Goal: Task Accomplishment & Management: Manage account settings

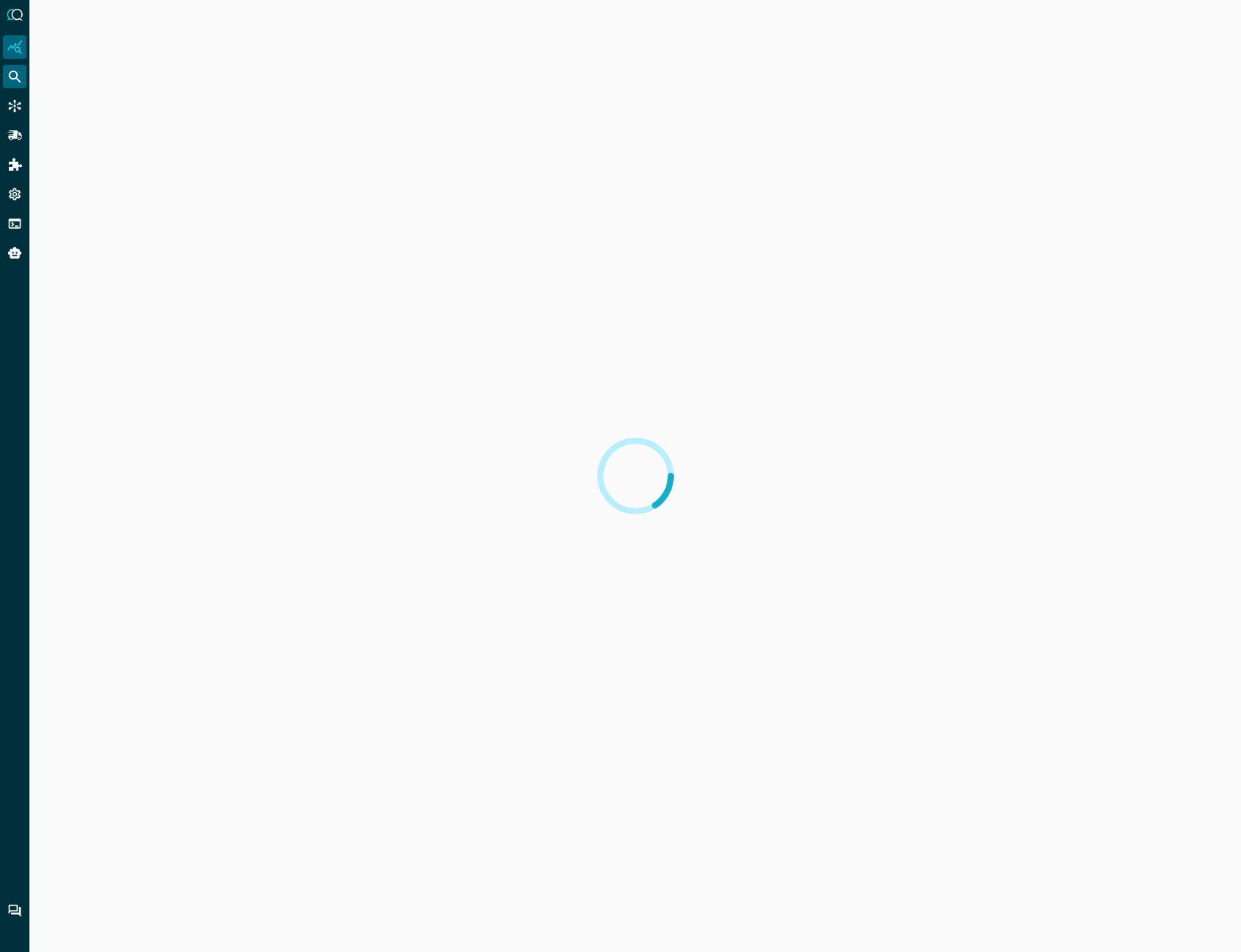
click at [17, 81] on icon "Federated Search" at bounding box center [15, 77] width 15 height 15
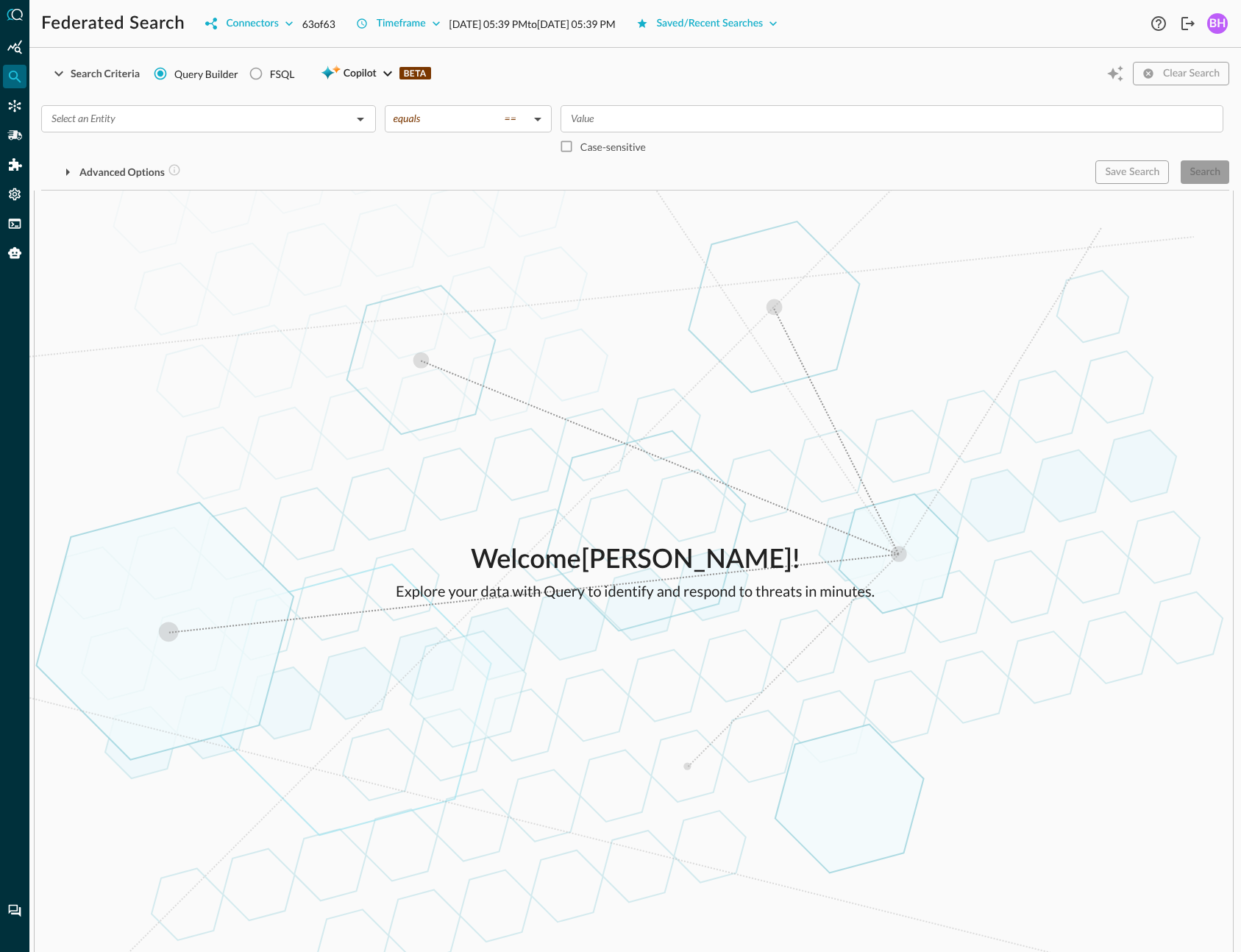
drag, startPoint x: 690, startPoint y: 300, endPoint x: 667, endPoint y: 300, distance: 23.0
click at [17, 109] on icon "Connectors" at bounding box center [15, 106] width 15 height 15
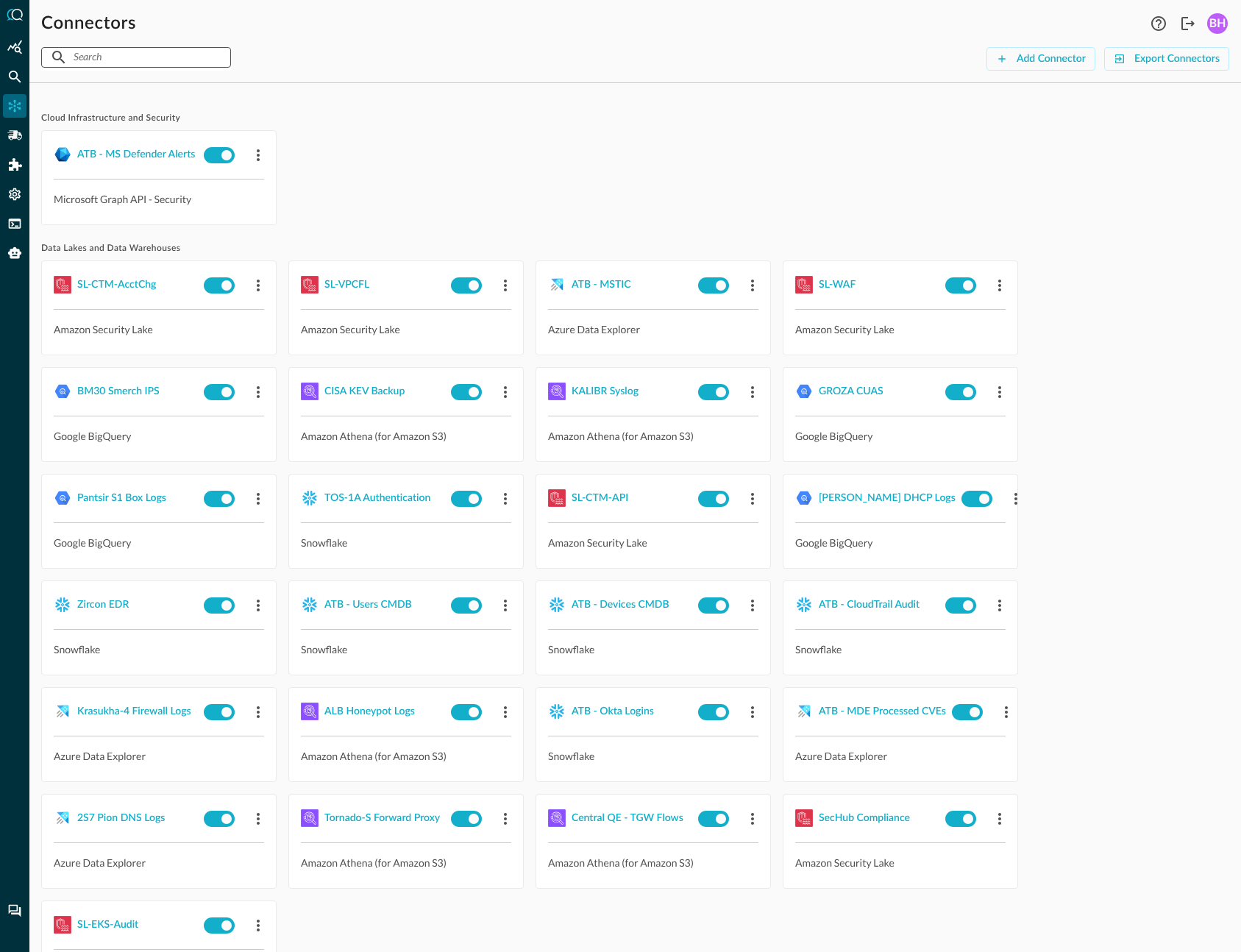
click at [120, 63] on input "text" at bounding box center [135, 57] width 124 height 27
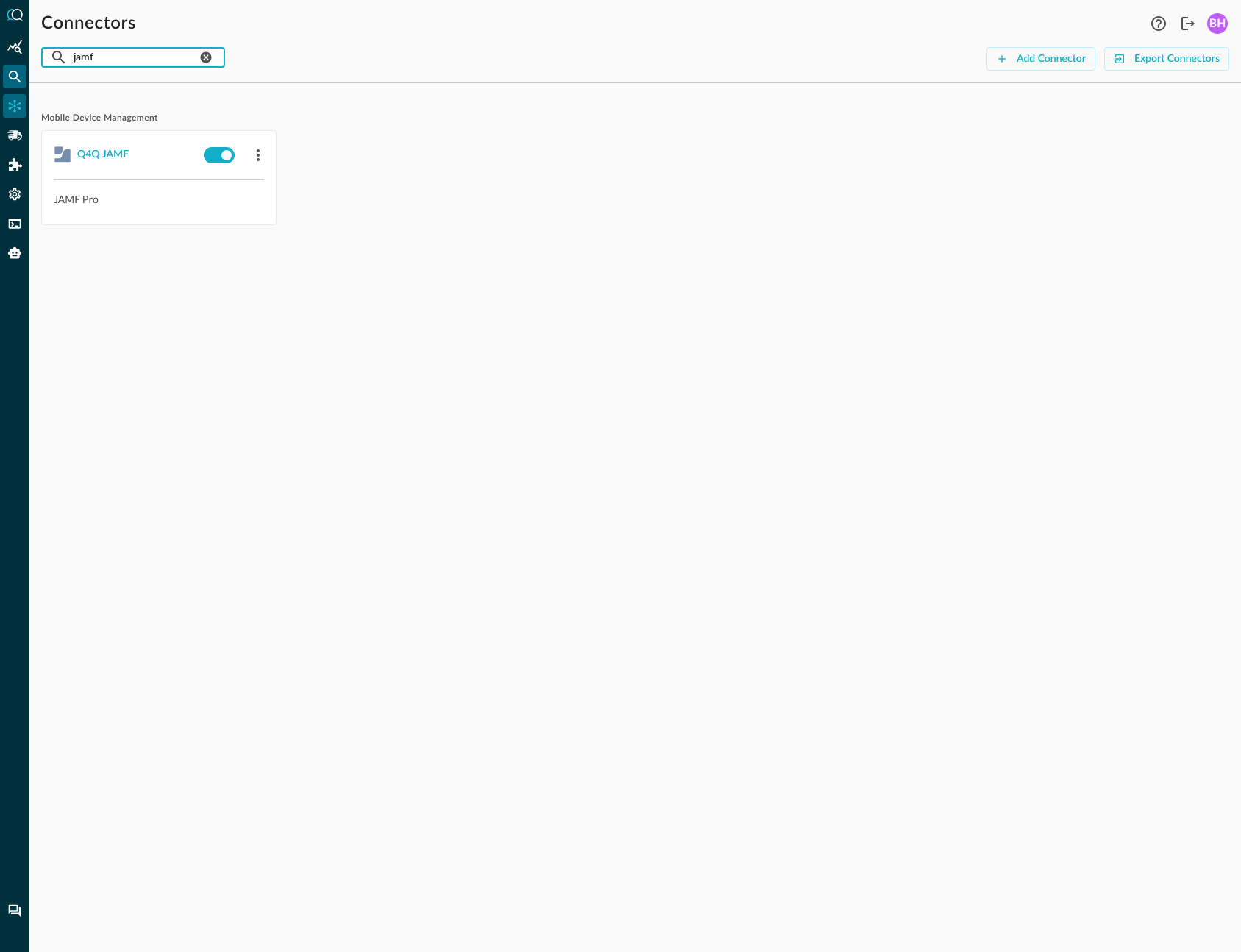
type input "jamf"
click at [8, 76] on icon "Federated Search" at bounding box center [15, 77] width 15 height 15
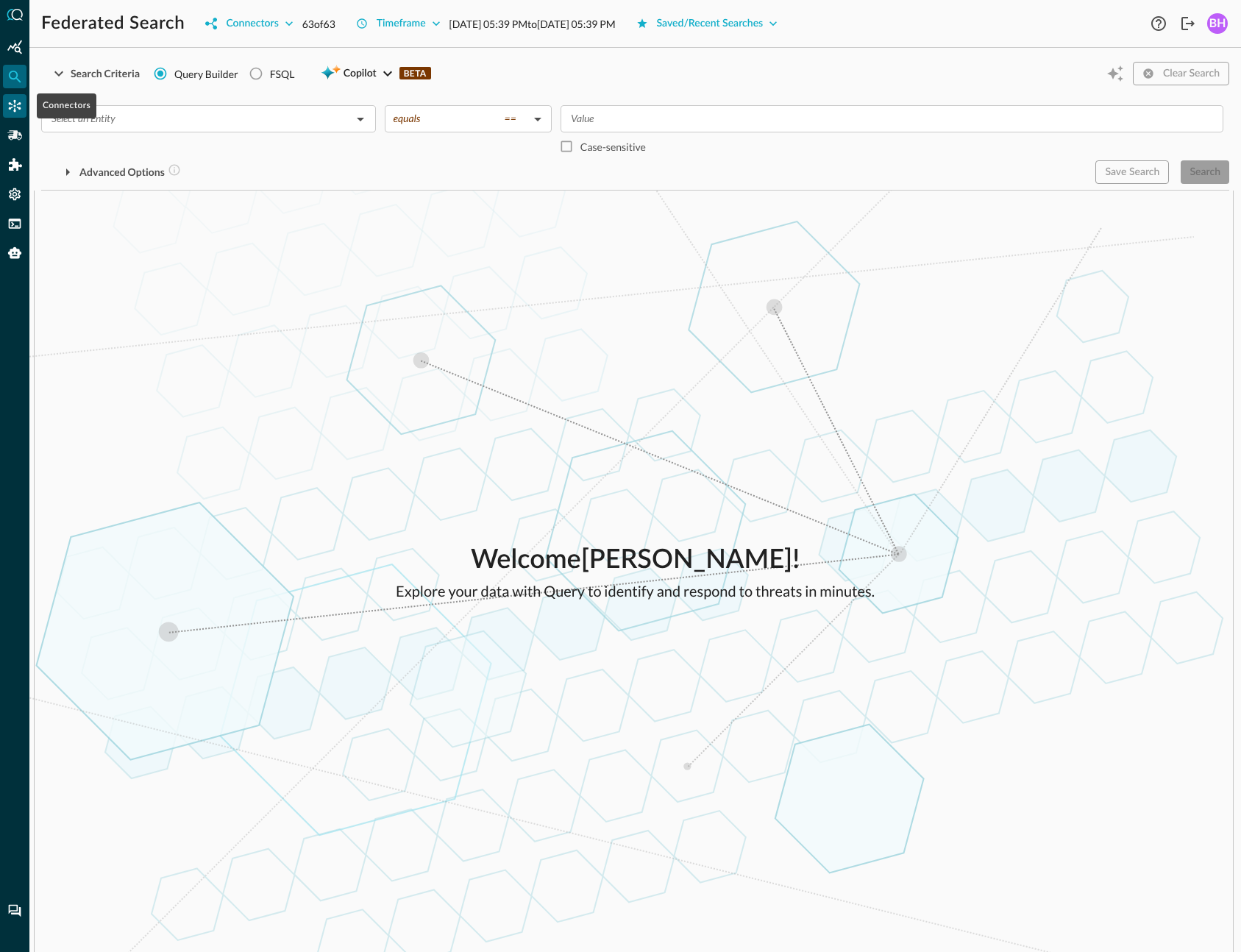
click at [11, 104] on icon "Connectors" at bounding box center [15, 106] width 12 height 12
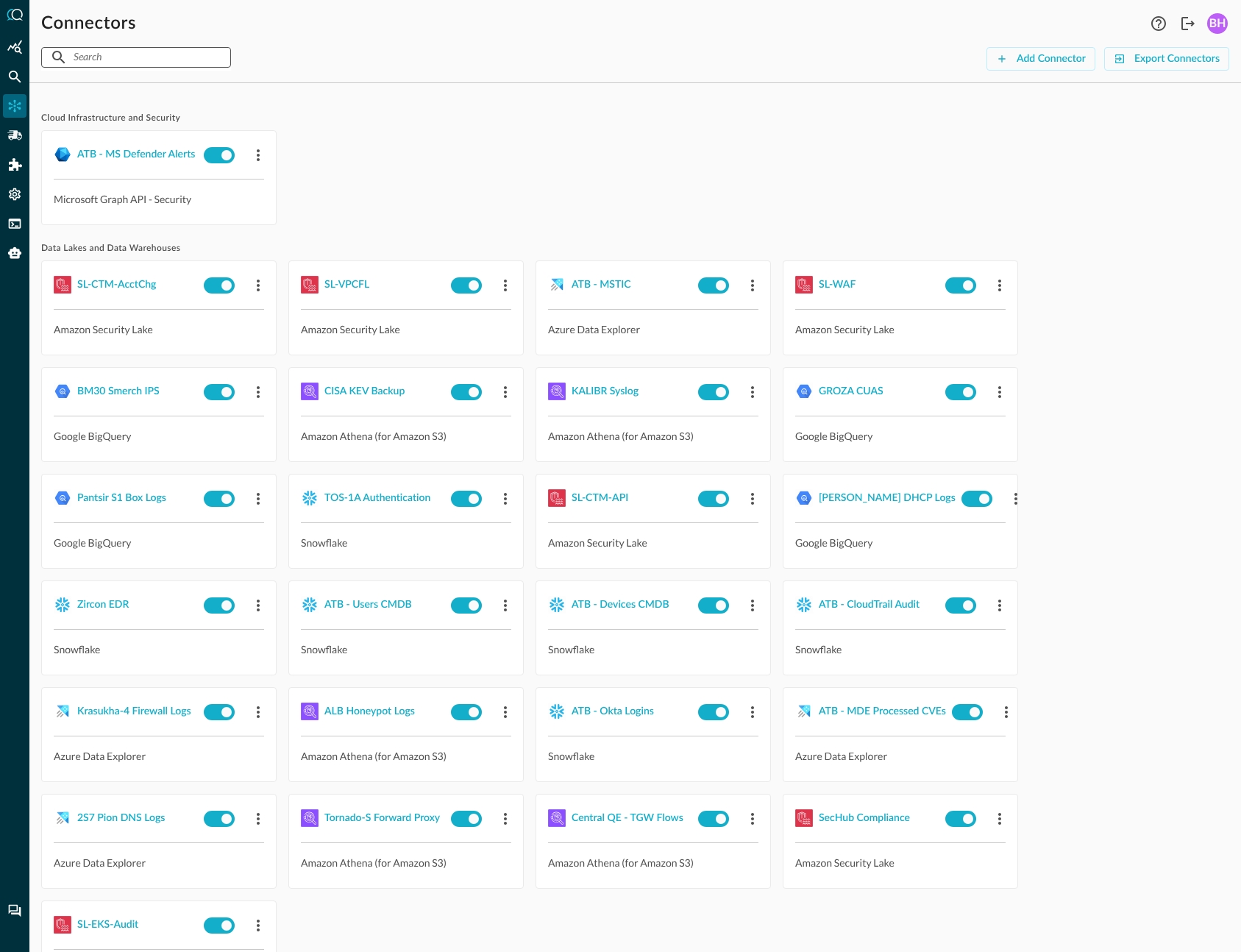
click at [179, 51] on input "text" at bounding box center [135, 57] width 124 height 27
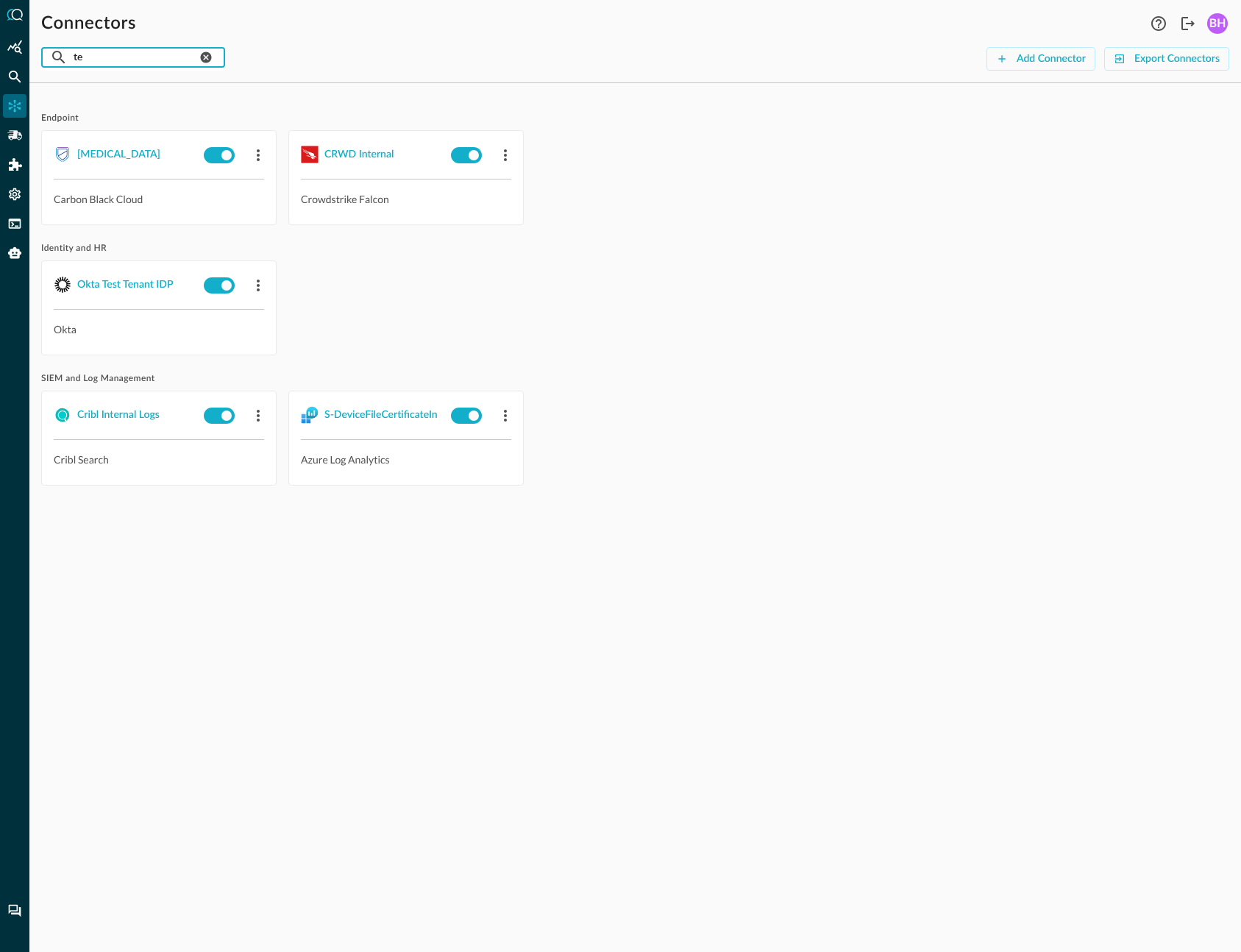
type input "t"
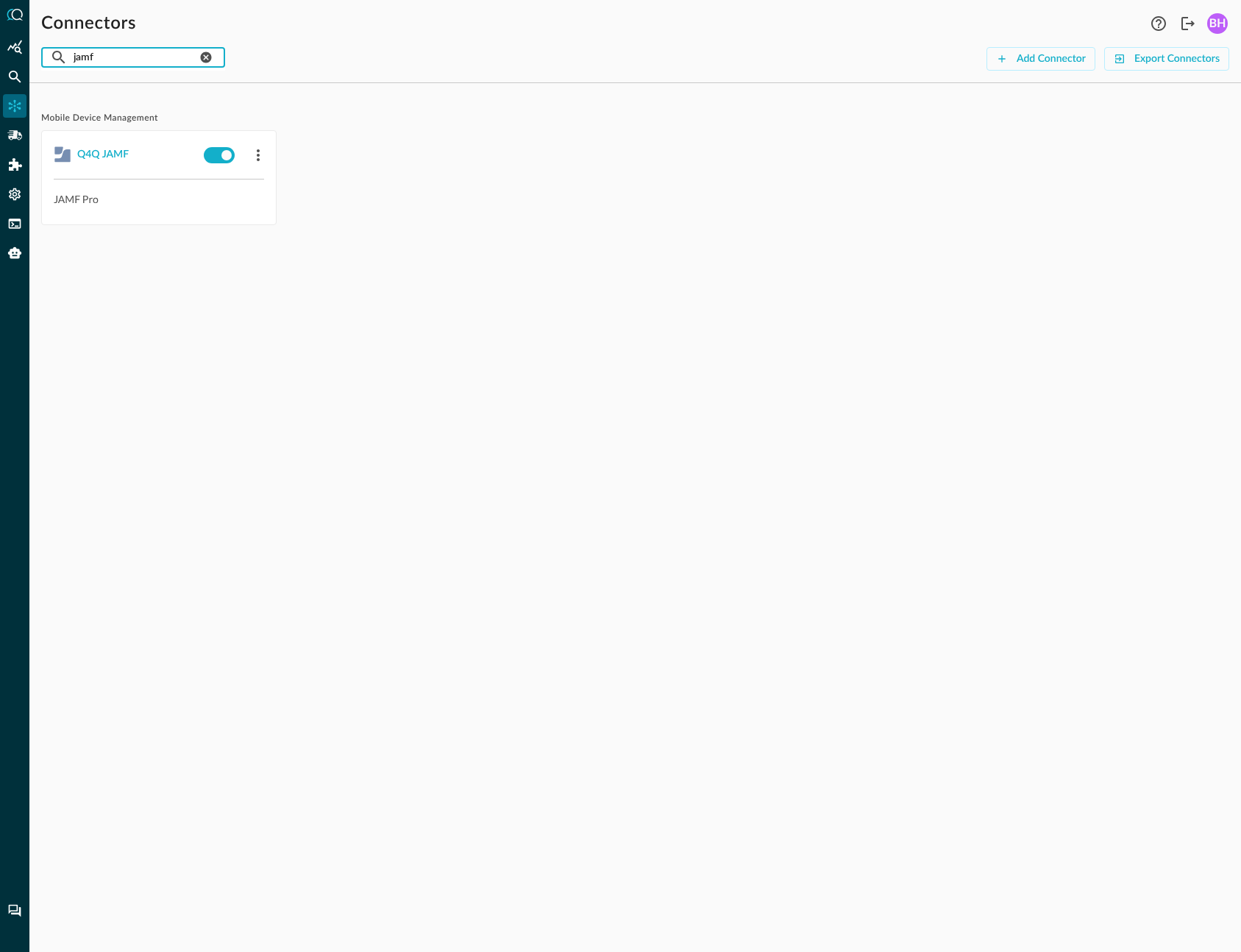
type input "jamf"
click at [188, 484] on div "Mobile Device Management Q4Q JAMF JAMF Pro" at bounding box center [636, 523] width 1212 height 857
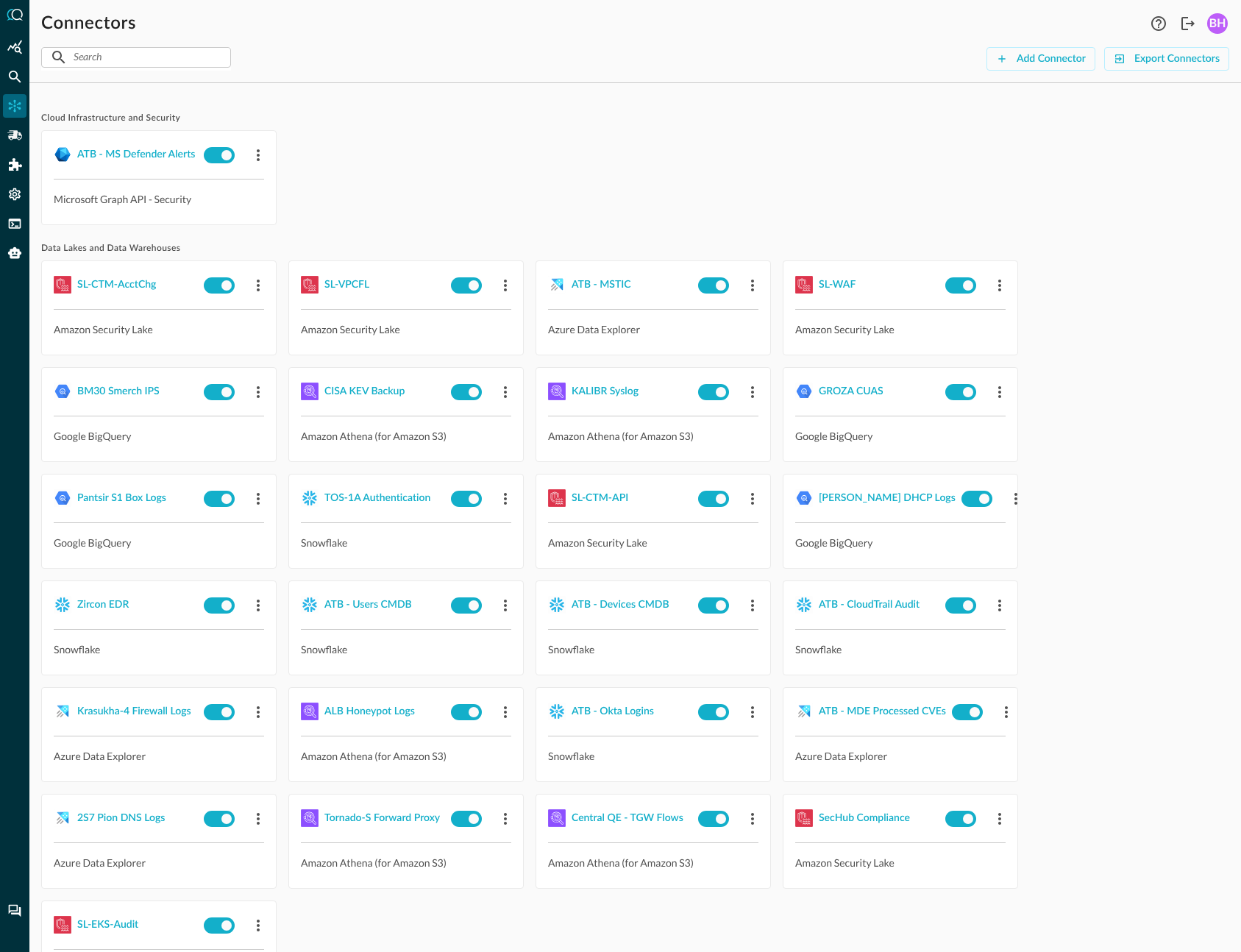
drag, startPoint x: 643, startPoint y: 197, endPoint x: 660, endPoint y: 168, distance: 33.6
click at [644, 199] on div "ATB - MS Defender Alerts Microsoft Graph API - Security" at bounding box center [635, 177] width 1188 height 95
click at [147, 59] on input "text" at bounding box center [135, 57] width 124 height 27
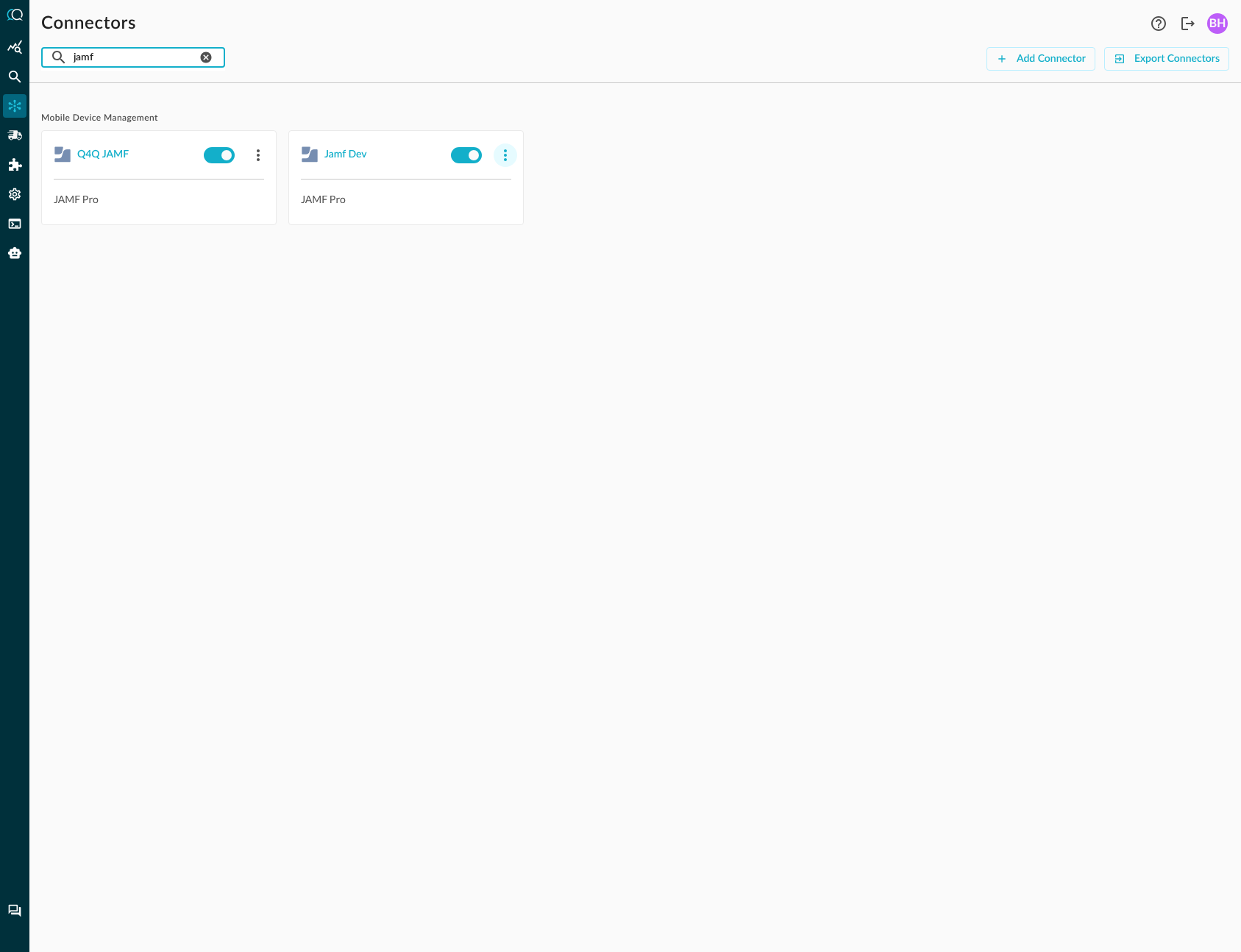
type input "jamf"
click at [503, 156] on icon "button" at bounding box center [505, 155] width 17 height 17
click at [543, 247] on span "Delete" at bounding box center [540, 246] width 32 height 10
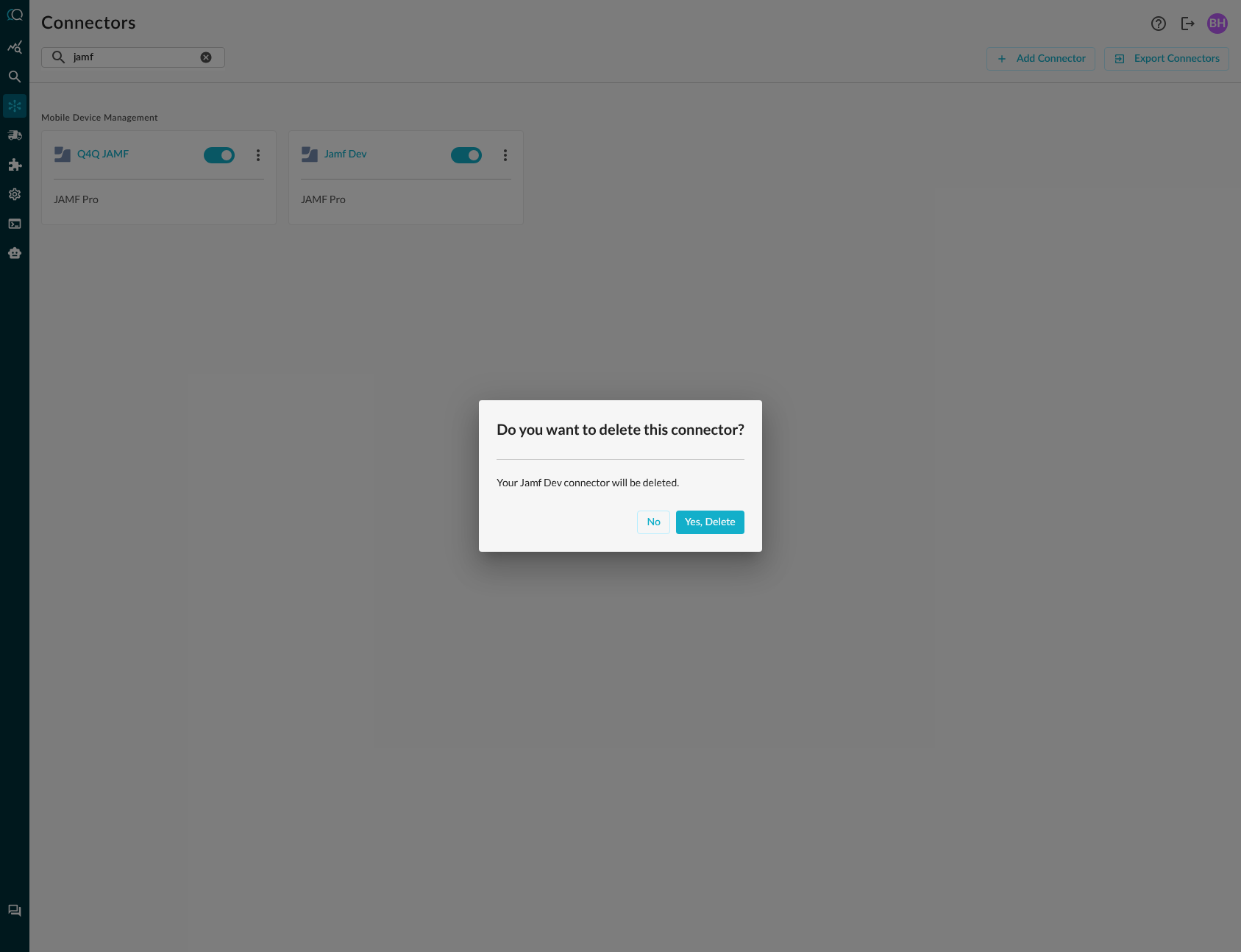
click at [719, 535] on div "No Yes, delete" at bounding box center [621, 528] width 284 height 47
click at [659, 527] on div "No" at bounding box center [653, 523] width 14 height 18
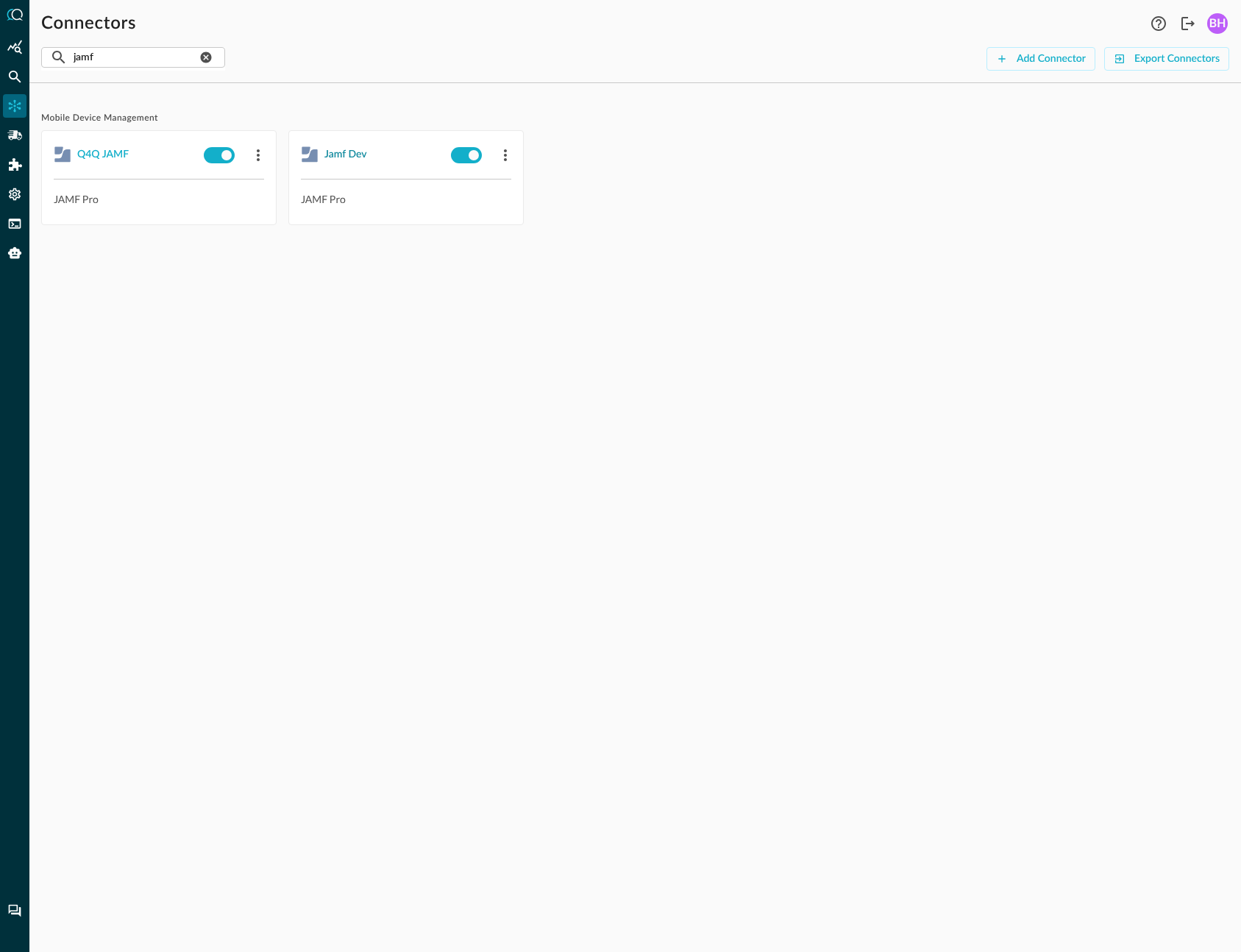
click at [353, 148] on div "Jamf Dev" at bounding box center [346, 155] width 43 height 18
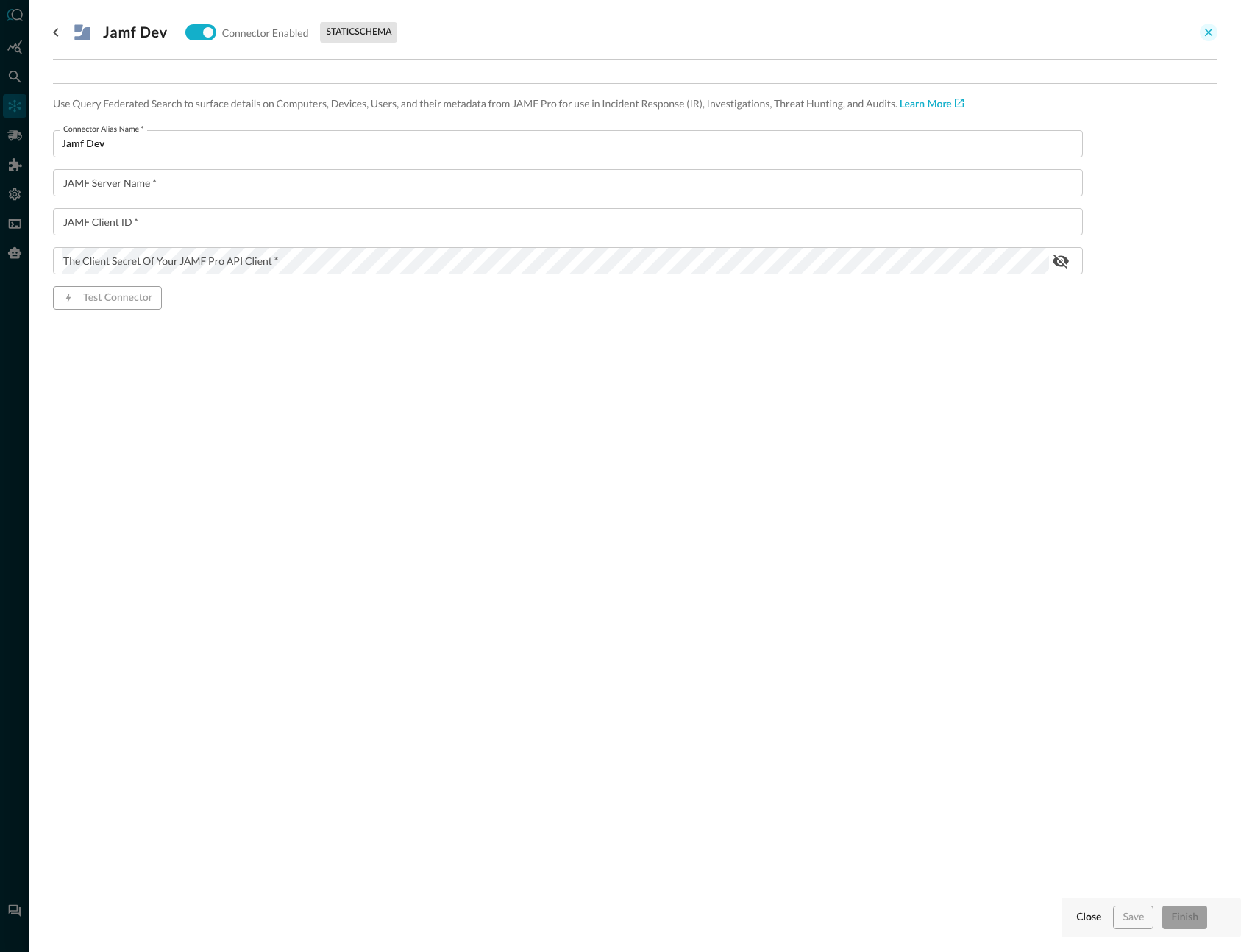
click at [1208, 31] on icon "close-drawer" at bounding box center [1210, 33] width 8 height 8
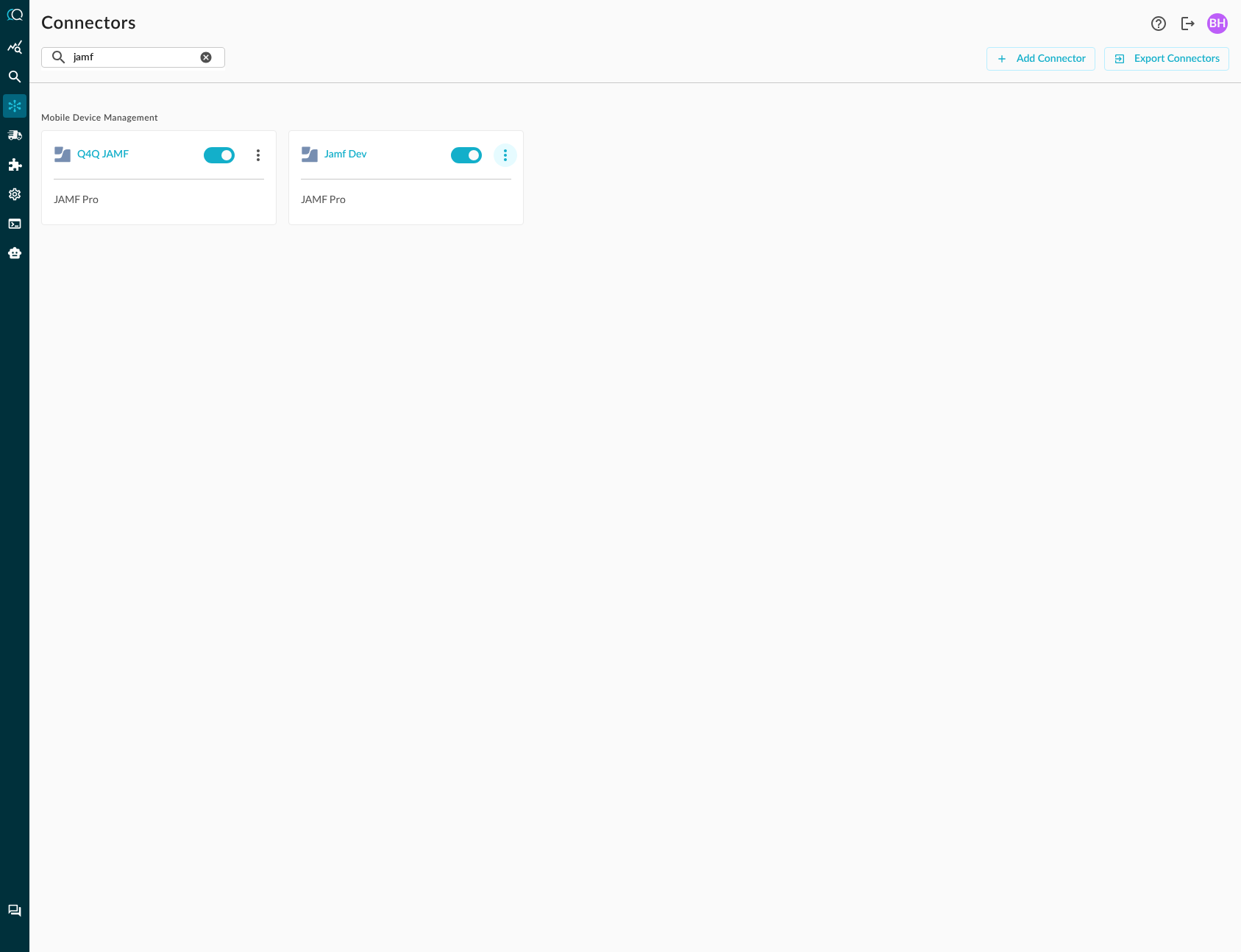
click at [507, 151] on icon "button" at bounding box center [505, 155] width 17 height 17
click at [543, 249] on span "Delete" at bounding box center [540, 246] width 32 height 10
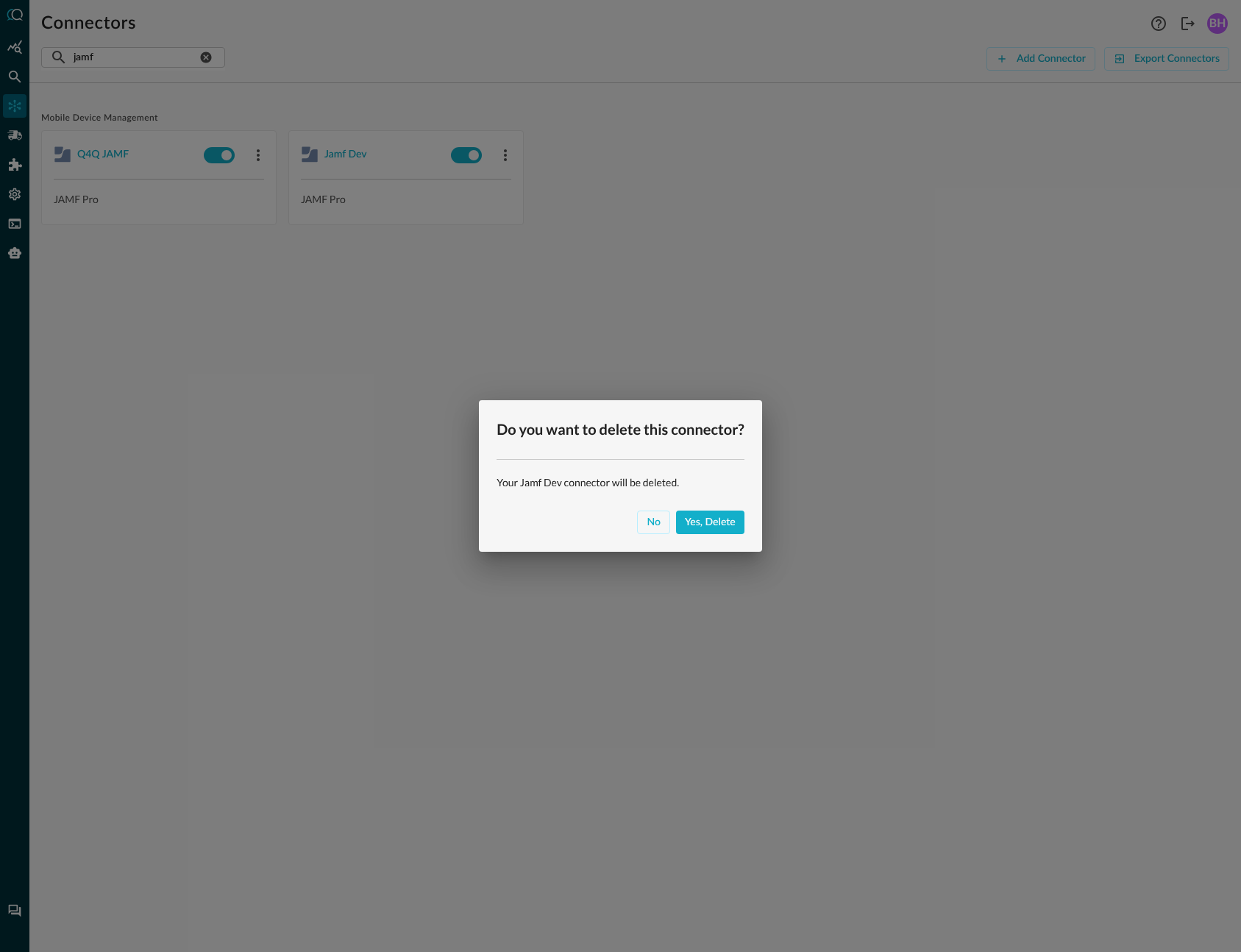
drag, startPoint x: 718, startPoint y: 526, endPoint x: 1037, endPoint y: 552, distance: 320.1
click at [718, 526] on div "Yes, delete" at bounding box center [711, 523] width 51 height 18
